Goal: Transaction & Acquisition: Book appointment/travel/reservation

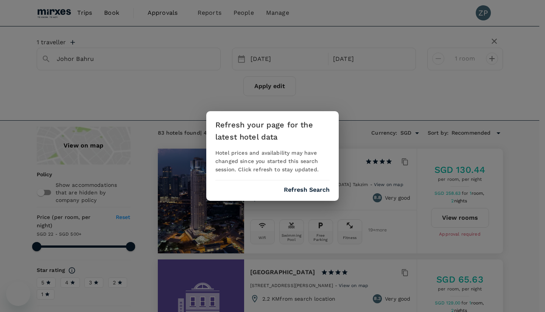
click at [312, 190] on button "Refresh Search" at bounding box center [307, 190] width 46 height 7
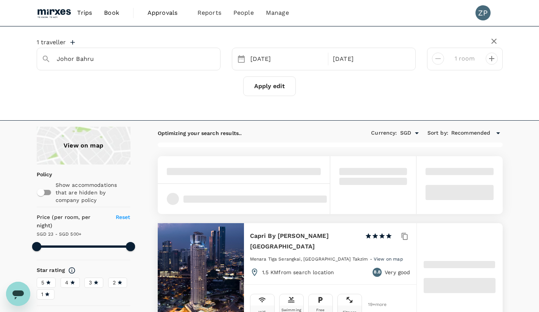
type input "Johor Bahru"
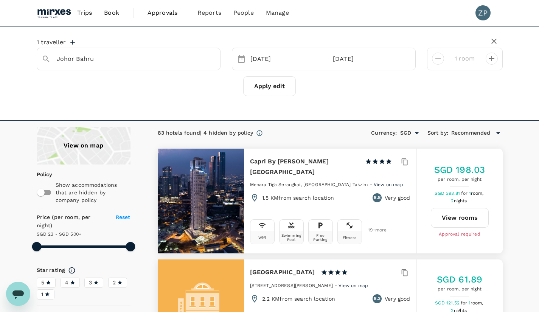
type input "499.73"
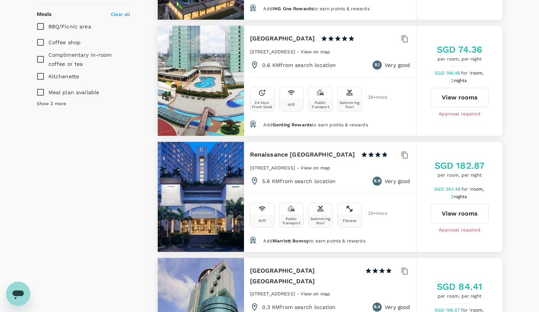
scroll to position [578, 0]
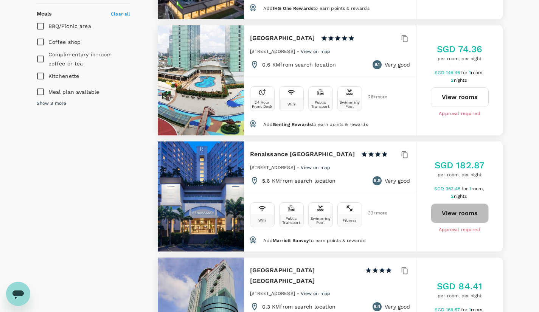
click at [461, 205] on button "View rooms" at bounding box center [460, 214] width 58 height 20
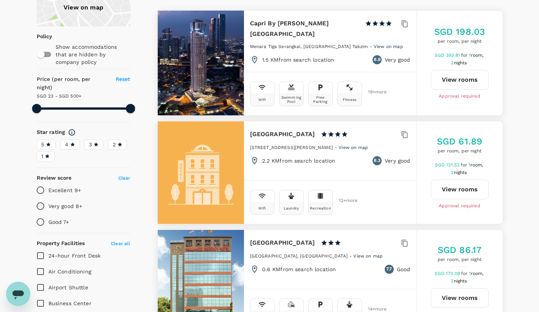
scroll to position [0, 0]
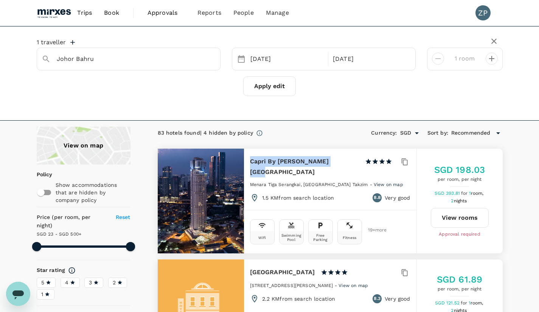
drag, startPoint x: 337, startPoint y: 162, endPoint x: 249, endPoint y: 152, distance: 88.8
click at [249, 152] on div "Capri By Fraser Johor Bahru 1 Star 2 Stars 3 Stars 4 Stars 5 Stars Menara Tiga …" at bounding box center [330, 179] width 173 height 61
copy h6 "Capri By Fraser Johor Bahru"
click at [457, 219] on button "View rooms" at bounding box center [460, 218] width 58 height 20
click at [262, 79] on button "Apply edit" at bounding box center [269, 86] width 53 height 20
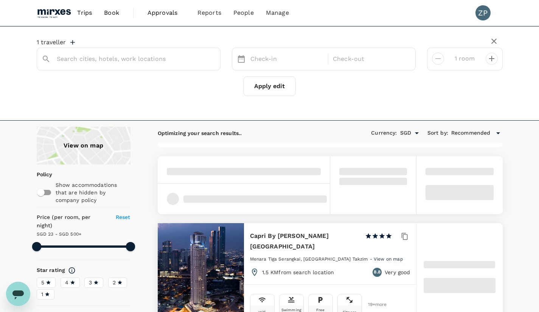
type input "Johor Bahru"
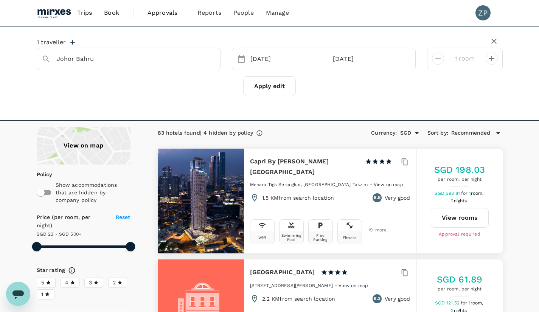
type input "499.73"
click at [298, 164] on h6 "Capri By Fraser Johor Bahru" at bounding box center [304, 166] width 109 height 21
click at [450, 220] on button "View rooms" at bounding box center [460, 218] width 58 height 20
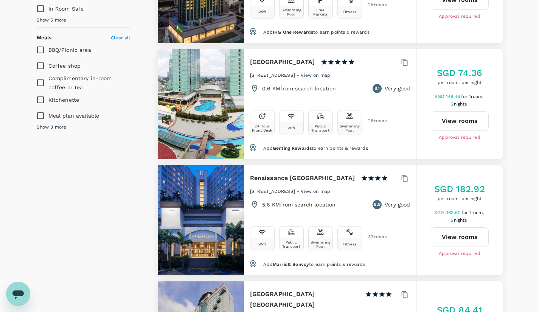
scroll to position [555, 0]
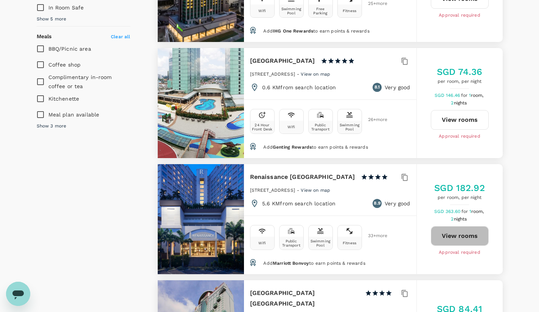
click at [458, 226] on button "View rooms" at bounding box center [460, 236] width 58 height 20
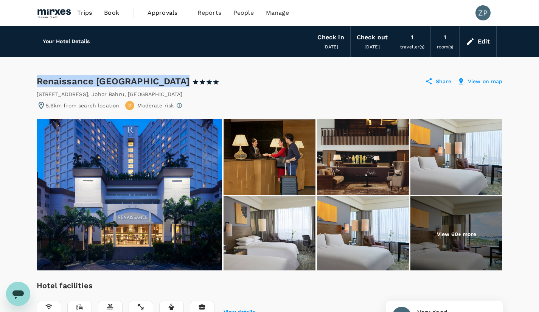
drag, startPoint x: 179, startPoint y: 78, endPoint x: 30, endPoint y: 76, distance: 149.1
copy div "Renaissance Johor Bahru Hotel"
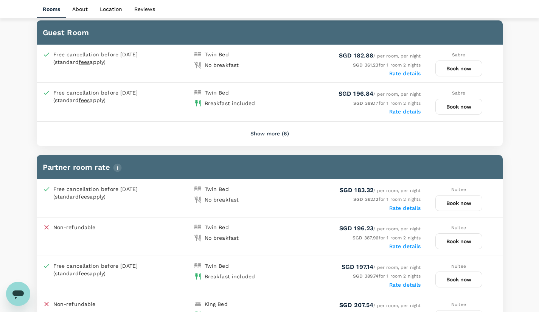
scroll to position [409, 0]
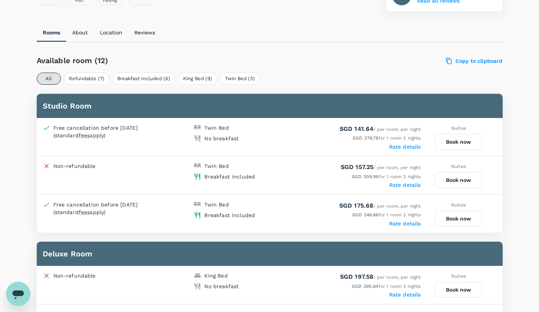
scroll to position [321, 0]
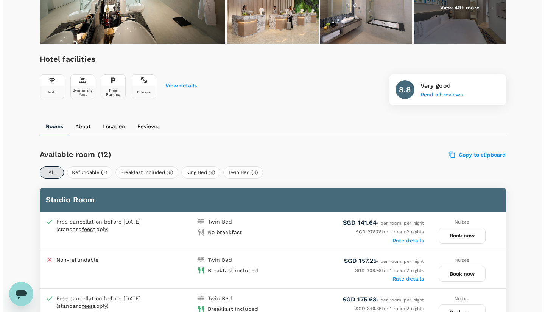
scroll to position [301, 0]
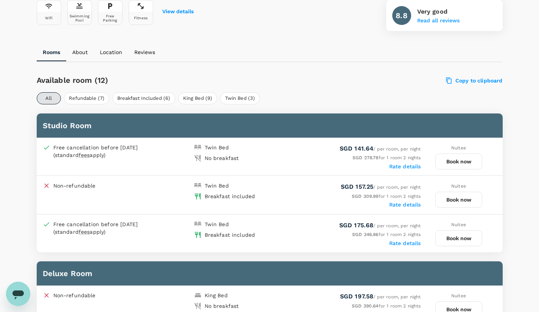
click at [466, 200] on button "Book now" at bounding box center [459, 200] width 47 height 16
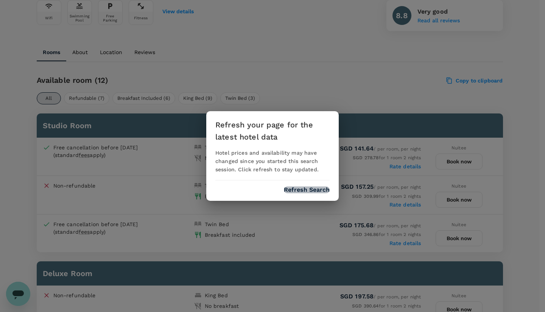
click at [317, 188] on button "Refresh Search" at bounding box center [307, 190] width 46 height 7
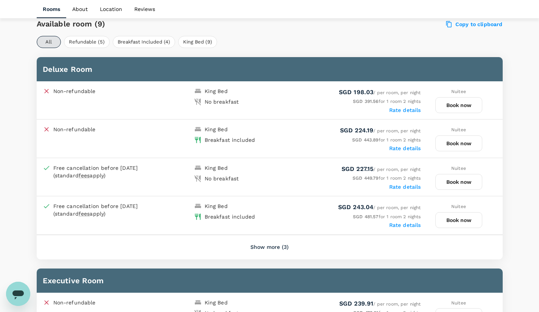
scroll to position [351, 0]
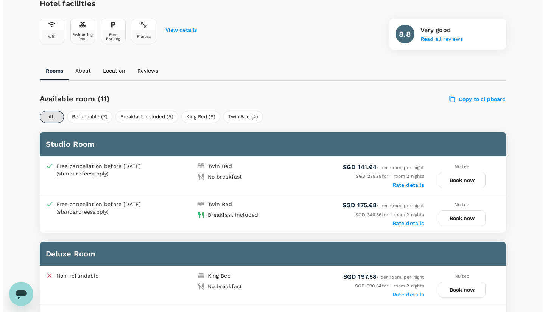
scroll to position [283, 0]
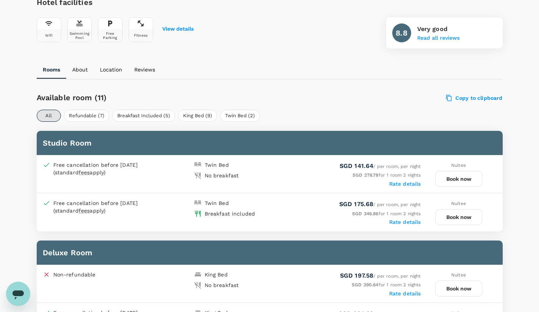
click at [459, 217] on button "Book now" at bounding box center [459, 217] width 47 height 16
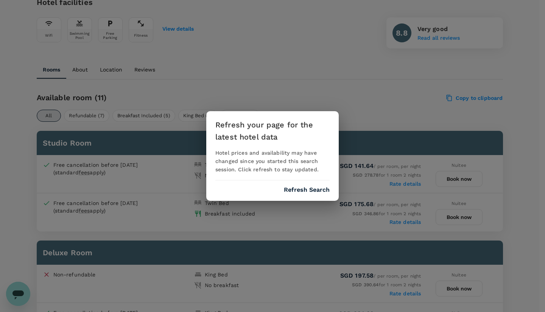
click at [303, 186] on div "Refresh your page for the latest hotel data Hotel prices and availability may h…" at bounding box center [272, 156] width 132 height 90
click at [305, 192] on button "Refresh Search" at bounding box center [307, 190] width 46 height 7
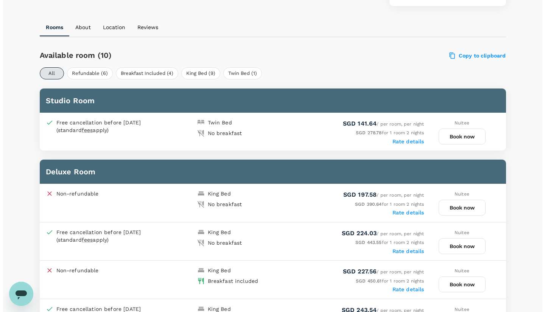
scroll to position [323, 0]
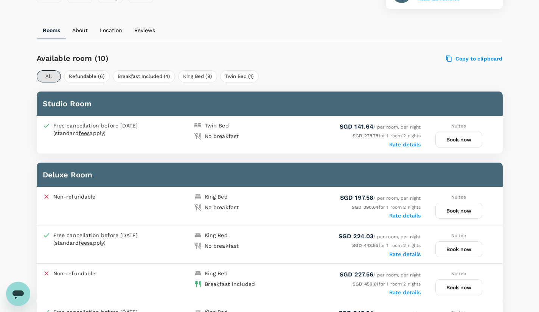
click at [460, 143] on button "Book now" at bounding box center [459, 140] width 47 height 16
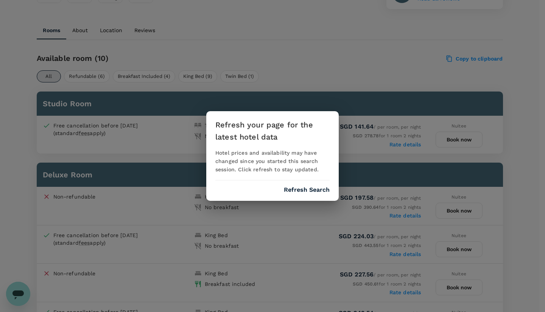
click at [311, 189] on button "Refresh Search" at bounding box center [307, 190] width 46 height 7
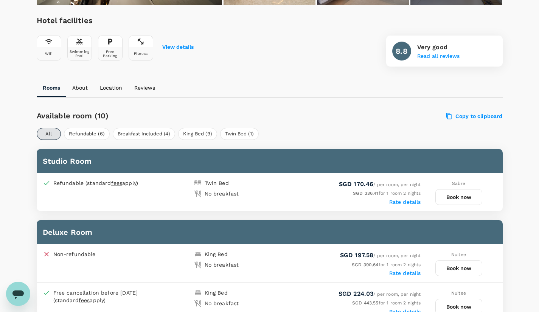
scroll to position [267, 0]
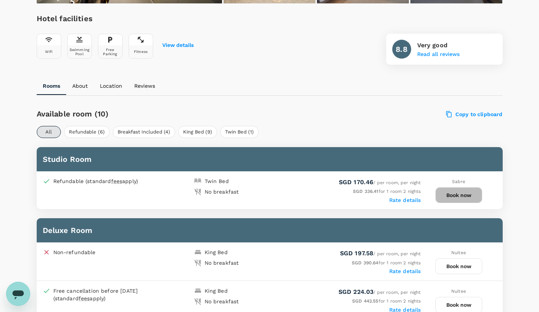
click at [462, 193] on button "Book now" at bounding box center [459, 195] width 47 height 16
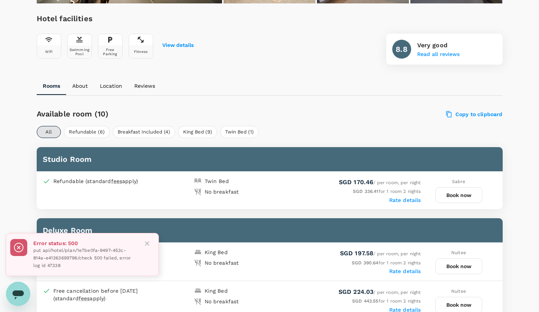
click at [146, 243] on icon "Close" at bounding box center [147, 244] width 8 height 8
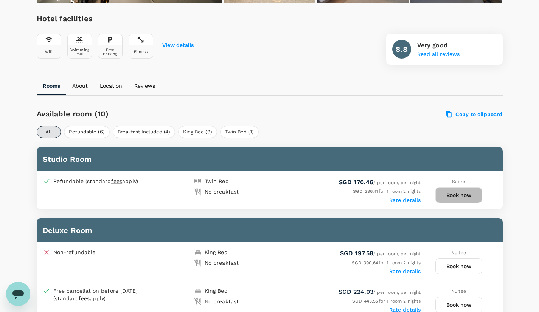
click at [460, 195] on button "Book now" at bounding box center [459, 195] width 47 height 16
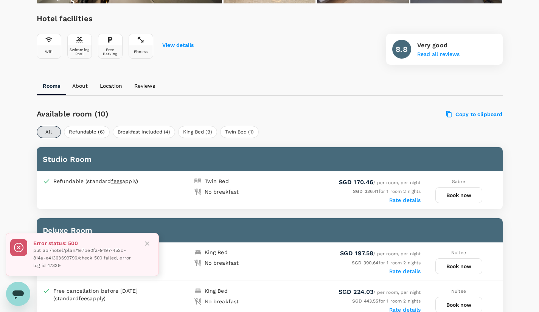
click at [145, 244] on icon "Close" at bounding box center [147, 244] width 8 height 8
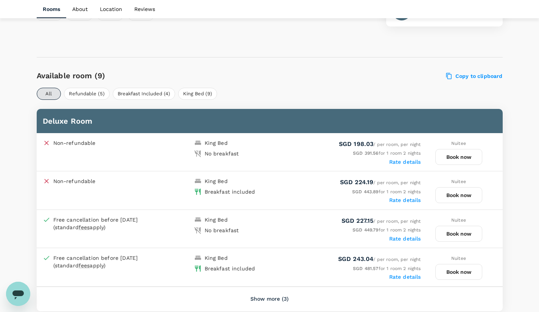
scroll to position [305, 0]
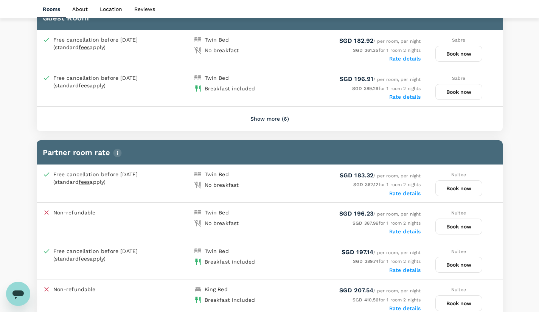
scroll to position [424, 0]
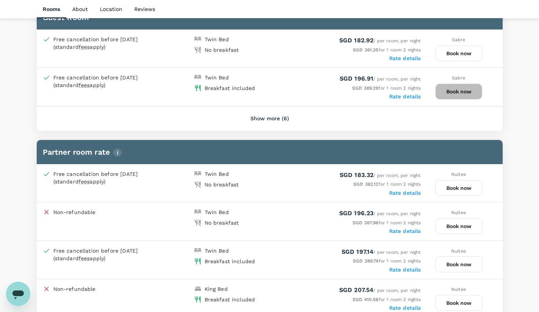
click at [464, 91] on button "Book now" at bounding box center [459, 92] width 47 height 16
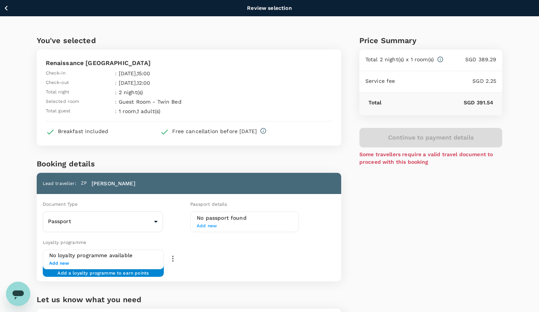
click at [6, 8] on icon "button" at bounding box center [6, 7] width 9 height 9
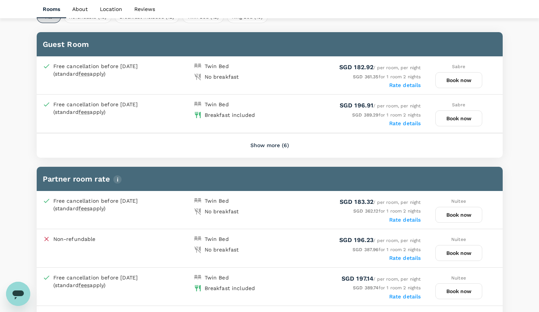
scroll to position [424, 0]
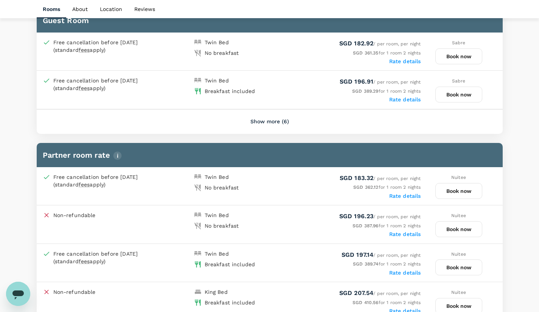
click at [467, 57] on button "Book now" at bounding box center [459, 56] width 47 height 16
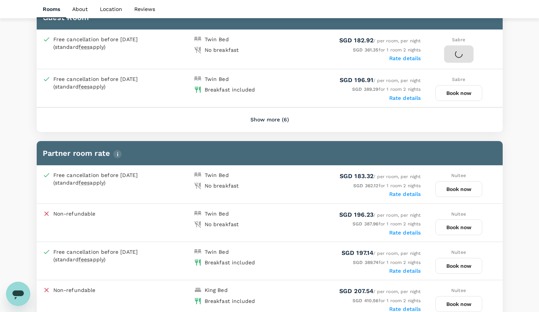
scroll to position [421, 0]
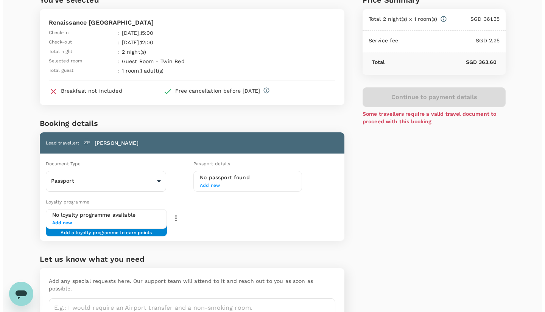
scroll to position [41, 0]
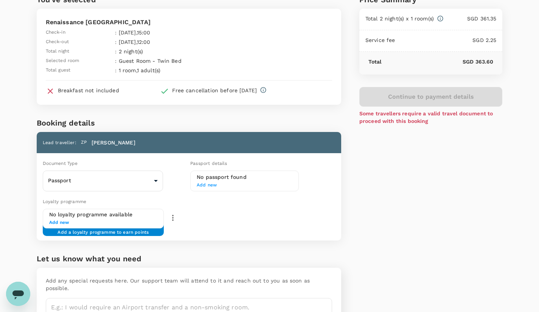
click at [240, 186] on span "Add new" at bounding box center [245, 186] width 96 height 8
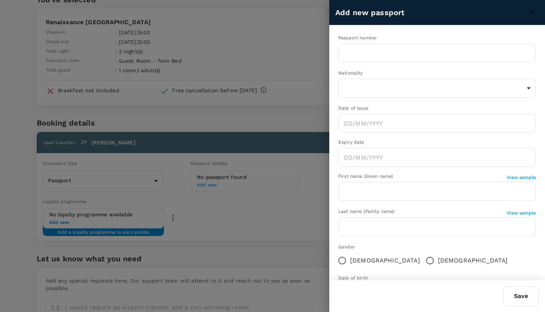
click at [371, 64] on div "Passport number ​ Nationality ​ ​ Date of issue ​ Expiry date ​ First name (Giv…" at bounding box center [437, 171] width 216 height 293
click at [386, 54] on input "text" at bounding box center [437, 53] width 198 height 19
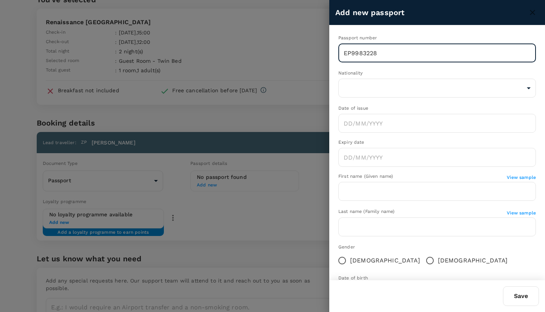
type input "EP9983228"
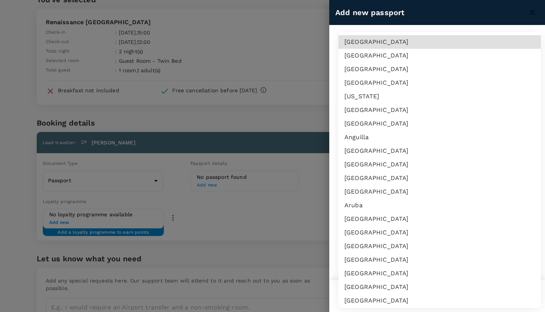
click at [377, 88] on body "Back to hotel details Review selection You've selected Renaissance Johor Bahru …" at bounding box center [272, 163] width 545 height 408
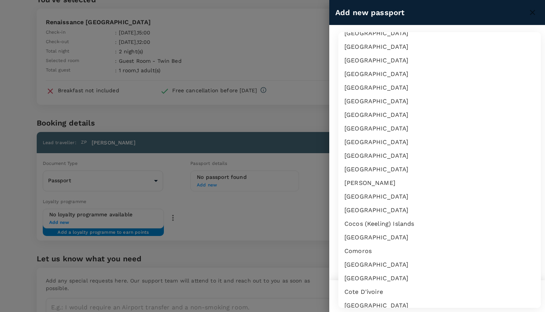
scroll to position [445, 0]
click at [389, 211] on li "China" at bounding box center [439, 210] width 202 height 14
type input "CN"
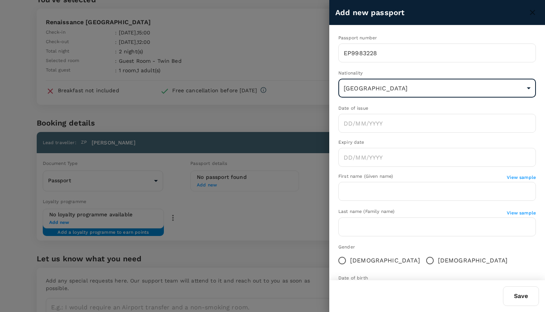
click at [375, 125] on input "Choose date" at bounding box center [437, 123] width 198 height 19
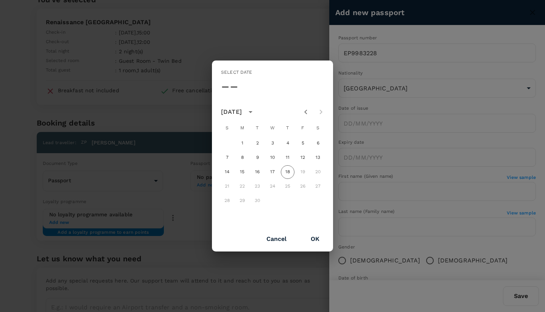
click at [242, 111] on div "September 2025" at bounding box center [231, 111] width 21 height 9
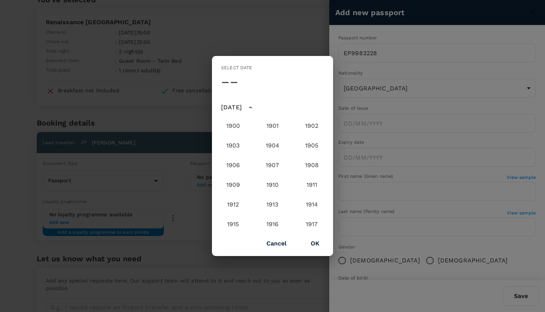
scroll to position [759, 0]
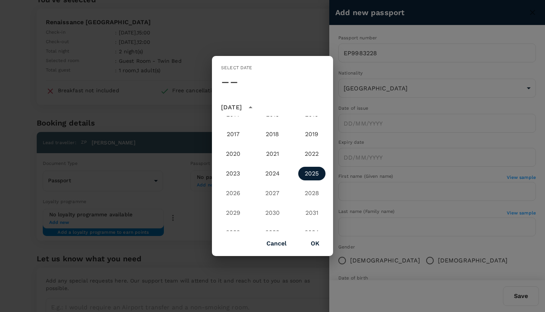
click at [308, 174] on button "2025" at bounding box center [311, 174] width 27 height 14
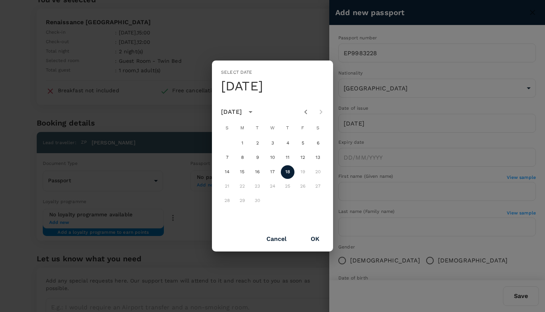
click at [242, 110] on div "September 2025" at bounding box center [231, 111] width 21 height 9
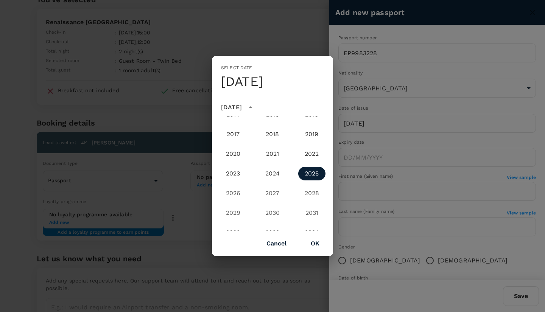
click at [313, 240] on button "OK" at bounding box center [315, 243] width 30 height 19
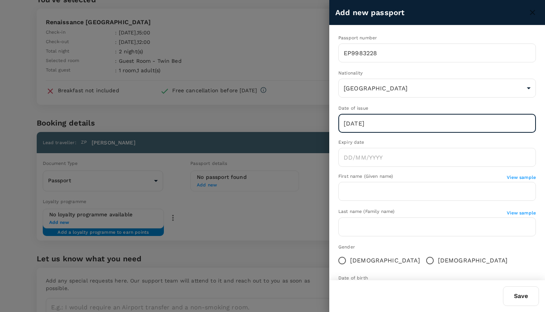
click at [348, 121] on input "18/09/2025" at bounding box center [437, 123] width 198 height 19
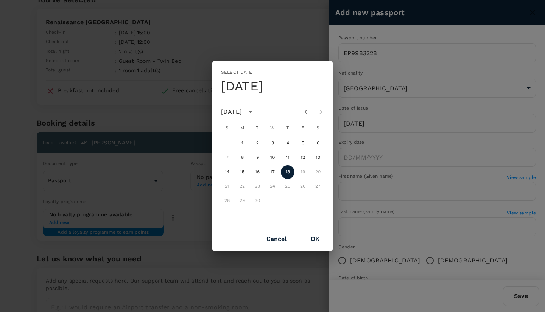
click at [242, 111] on div "September 2025" at bounding box center [231, 111] width 21 height 9
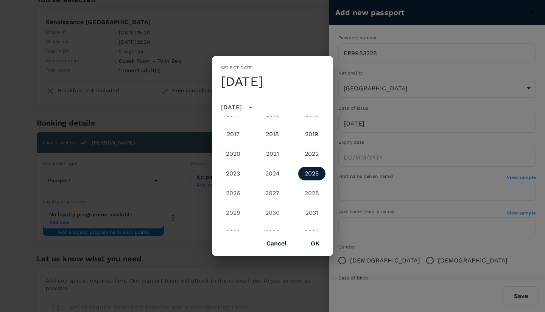
click at [255, 110] on icon "year view is open, switch to calendar view" at bounding box center [250, 107] width 9 height 9
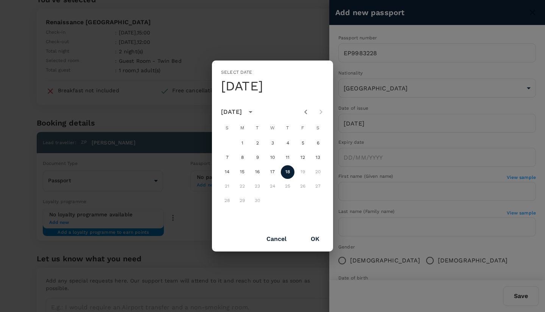
click at [305, 112] on icon "Previous month" at bounding box center [305, 111] width 9 height 9
click at [317, 170] on button "19" at bounding box center [318, 172] width 14 height 14
type input "19/07/2025"
click at [315, 241] on button "OK" at bounding box center [315, 239] width 30 height 19
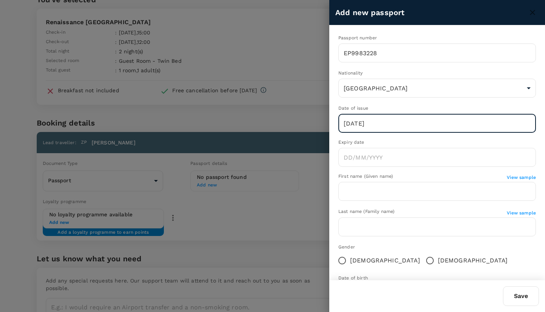
click at [382, 159] on input "Choose date" at bounding box center [437, 157] width 198 height 19
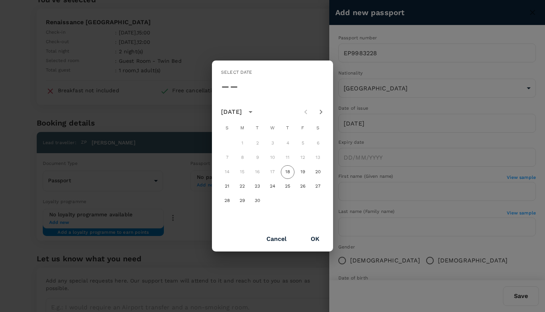
click at [242, 114] on div "September 2025" at bounding box center [231, 111] width 21 height 9
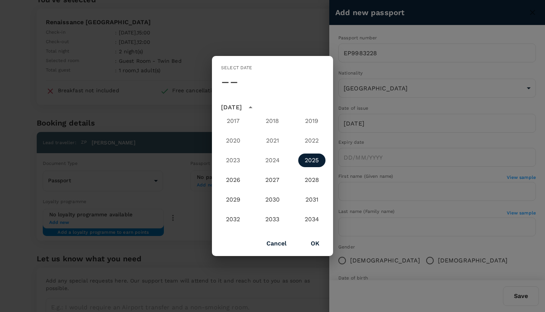
scroll to position [823, 0]
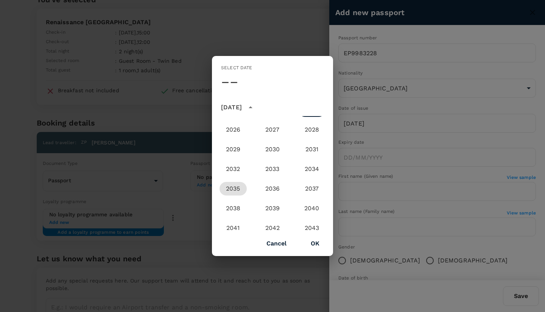
click at [232, 188] on button "2035" at bounding box center [233, 189] width 27 height 14
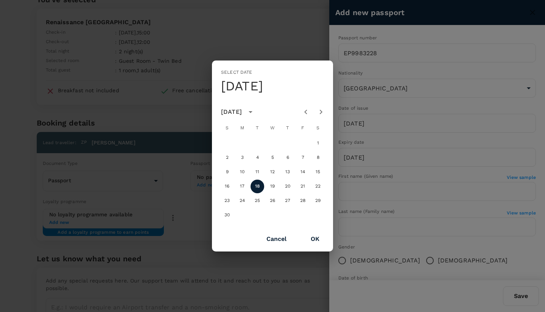
click at [305, 113] on icon "Previous month" at bounding box center [305, 111] width 9 height 9
click at [301, 171] on button "20" at bounding box center [303, 172] width 14 height 14
type input "20/07/2035"
click at [318, 243] on button "OK" at bounding box center [315, 239] width 30 height 19
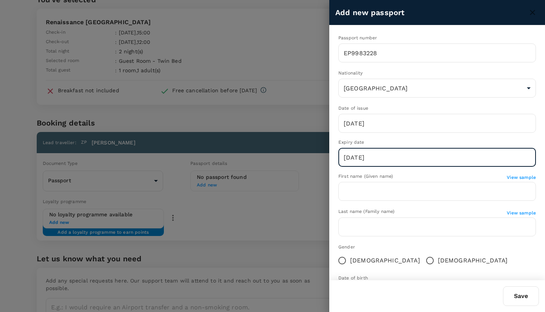
click at [387, 187] on input "text" at bounding box center [437, 191] width 198 height 19
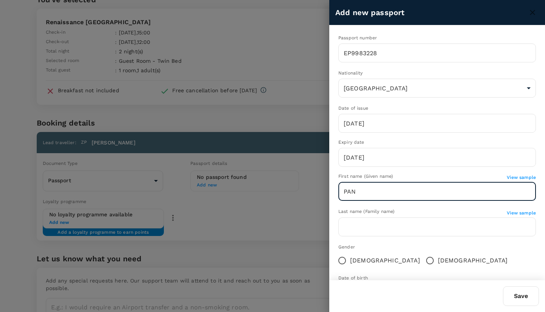
type input "PAN"
click at [354, 230] on input "text" at bounding box center [437, 227] width 198 height 19
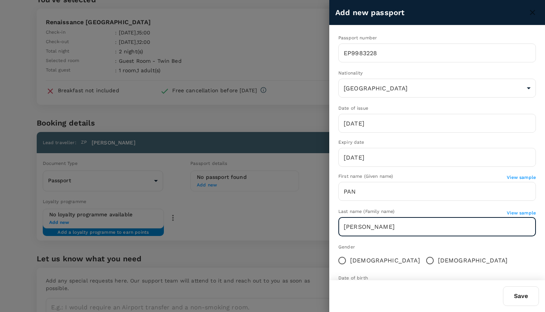
type input "ZHAO"
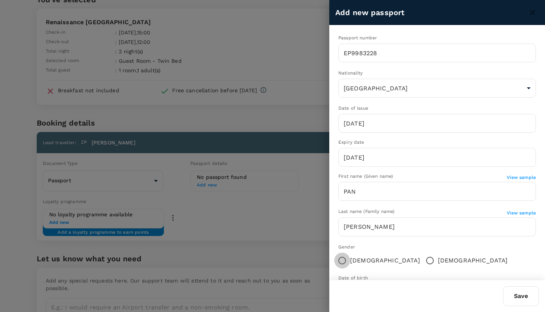
click at [341, 258] on input "Female" at bounding box center [342, 261] width 16 height 16
radio input "true"
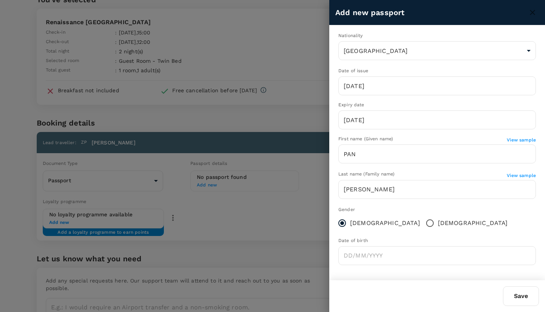
click at [386, 258] on input "Choose date" at bounding box center [437, 255] width 198 height 19
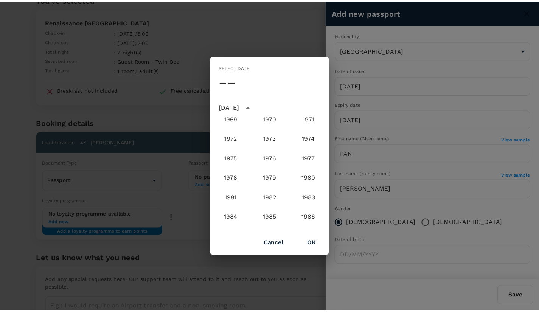
scroll to position [460, 0]
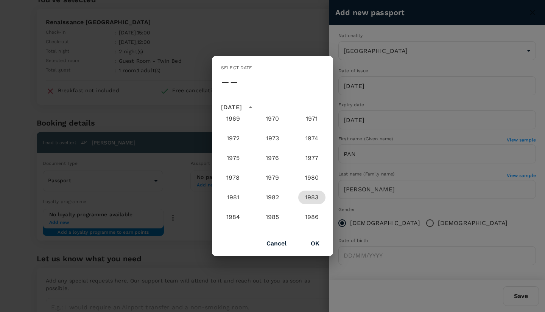
click at [304, 201] on button "1983" at bounding box center [311, 198] width 27 height 14
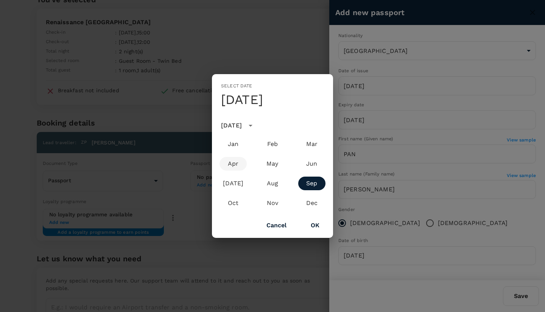
click at [237, 166] on button "Apr" at bounding box center [233, 164] width 27 height 14
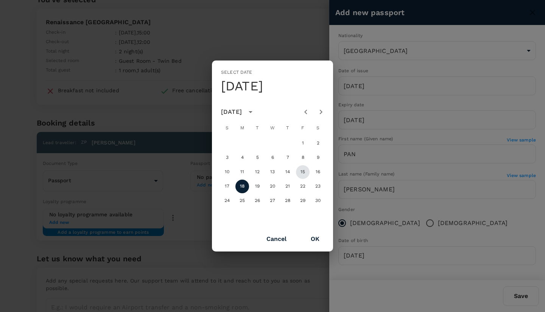
click at [302, 173] on button "15" at bounding box center [303, 172] width 14 height 14
type input "15/04/1983"
click at [316, 234] on button "OK" at bounding box center [315, 239] width 30 height 19
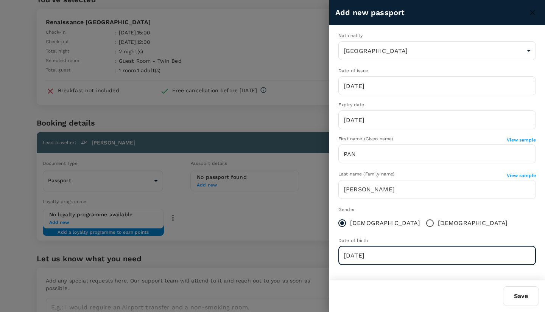
click at [521, 299] on button "Save" at bounding box center [521, 296] width 36 height 20
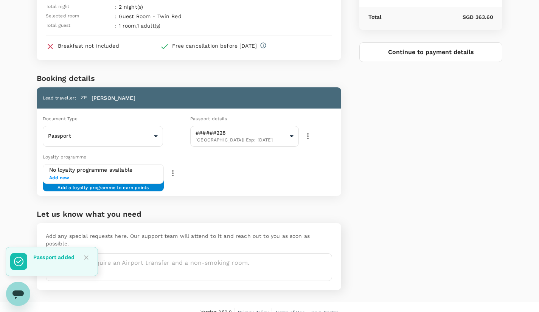
scroll to position [87, 0]
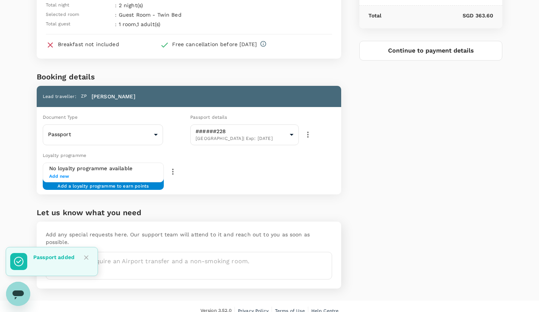
click at [122, 183] on span "Add a loyalty programme to earn points" at bounding box center [103, 183] width 91 height 1
click at [56, 173] on span "Add new" at bounding box center [103, 177] width 109 height 8
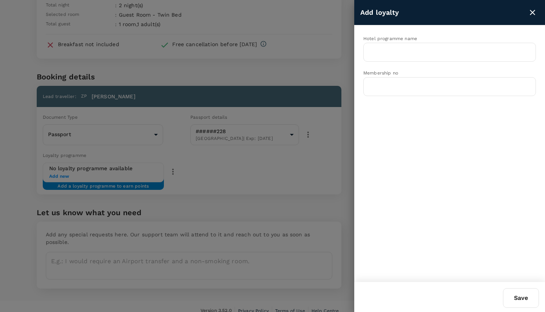
click at [397, 56] on input "text" at bounding box center [444, 52] width 154 height 14
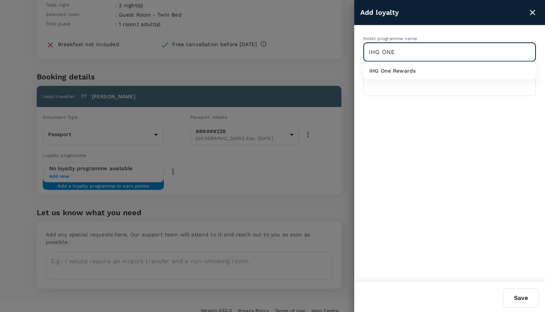
click at [400, 72] on p "IHG One Rewards" at bounding box center [392, 71] width 46 height 8
type input "IHG One Rewards"
click at [392, 87] on input "text" at bounding box center [449, 86] width 173 height 19
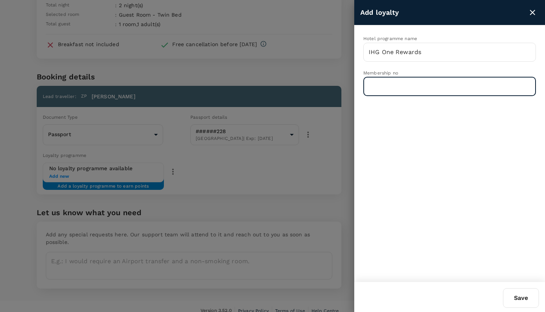
paste input "221242589"
type input "221242589"
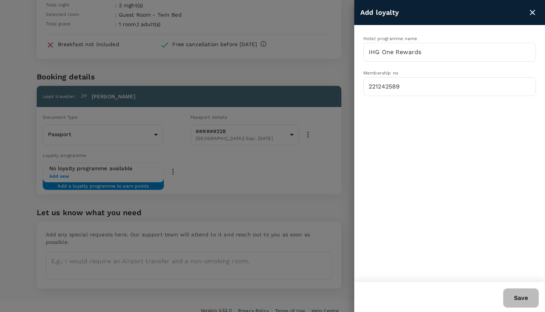
click at [522, 299] on button "Save" at bounding box center [521, 298] width 36 height 20
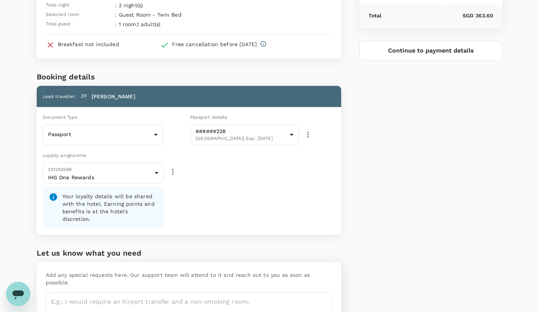
scroll to position [120, 0]
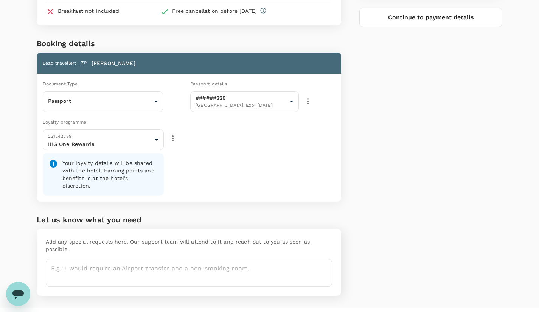
click at [241, 259] on textarea at bounding box center [189, 273] width 286 height 28
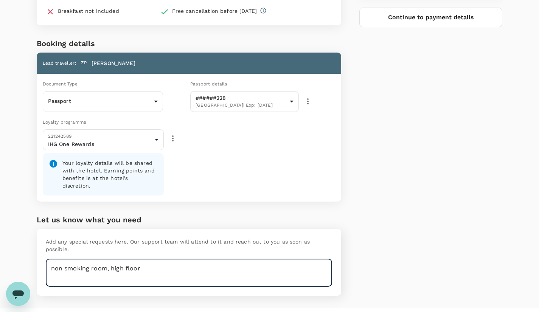
type textarea "non smoking room, high floor"
click at [389, 190] on div "Price Summary Total 2 night(s) x 1 room(s) SGD 361.35 Service fee SGD 2.25 Tota…" at bounding box center [422, 102] width 162 height 412
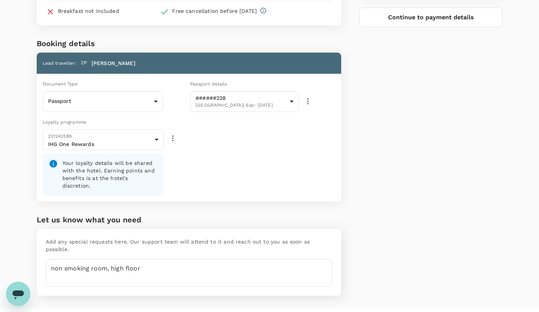
click at [428, 22] on button "Continue to payment details" at bounding box center [431, 18] width 143 height 20
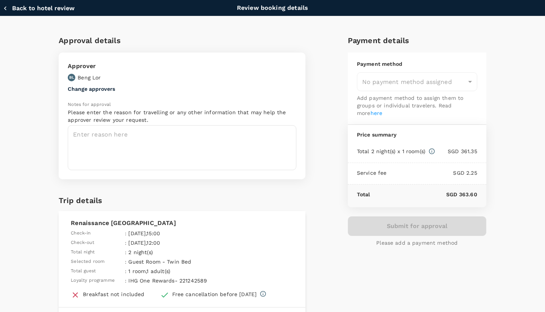
type input "9fbbbe2b-f4ca-495e-a82e-e84c83b30aa5"
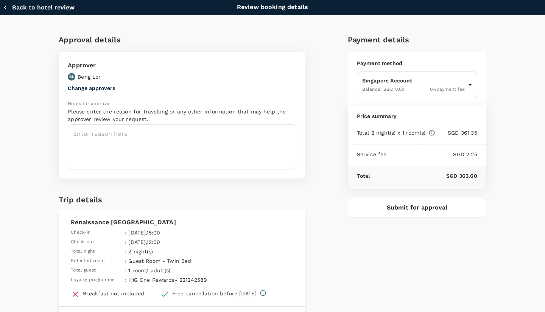
scroll to position [0, 0]
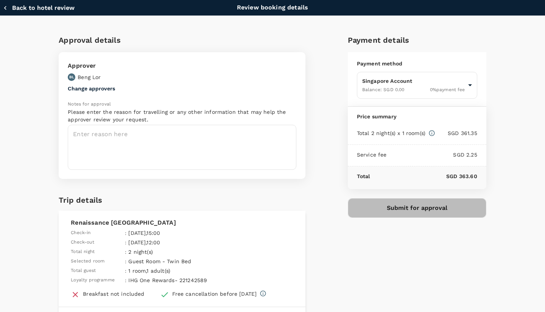
click at [417, 205] on button "Submit for approval" at bounding box center [417, 208] width 139 height 20
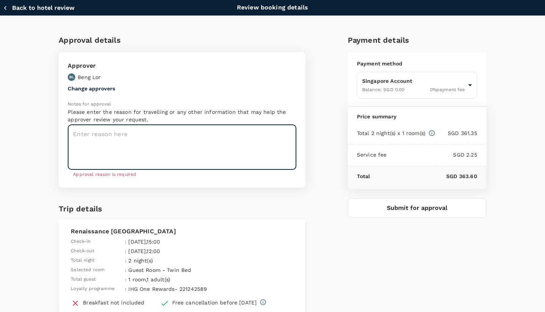
click at [179, 141] on textarea at bounding box center [182, 147] width 229 height 45
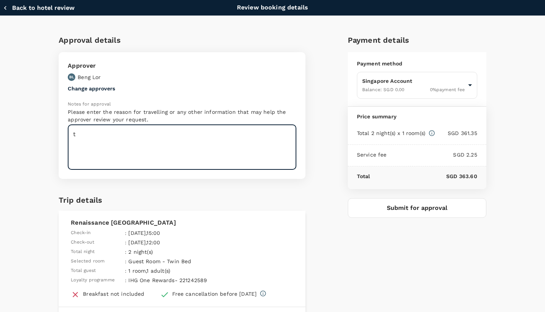
type textarea "t"
type textarea "attending ASCO MOS and meeting clinician customers"
click at [419, 211] on button "Submit for approval" at bounding box center [417, 208] width 139 height 20
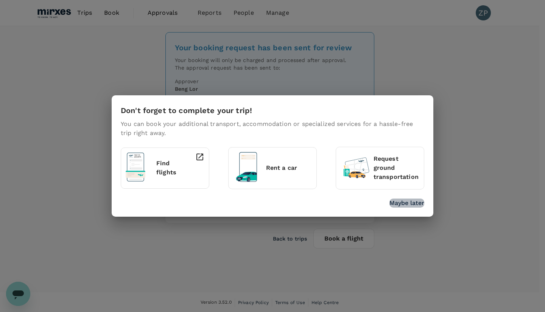
click at [398, 206] on p "Maybe later" at bounding box center [406, 203] width 35 height 9
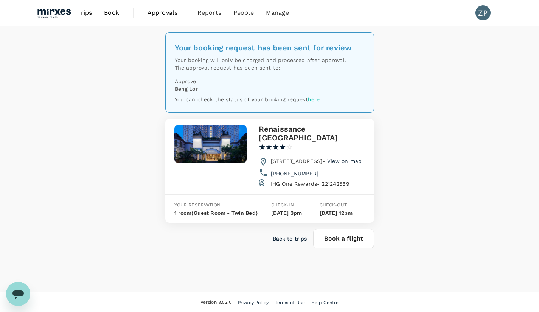
scroll to position [0, 0]
